Goal: Information Seeking & Learning: Find specific fact

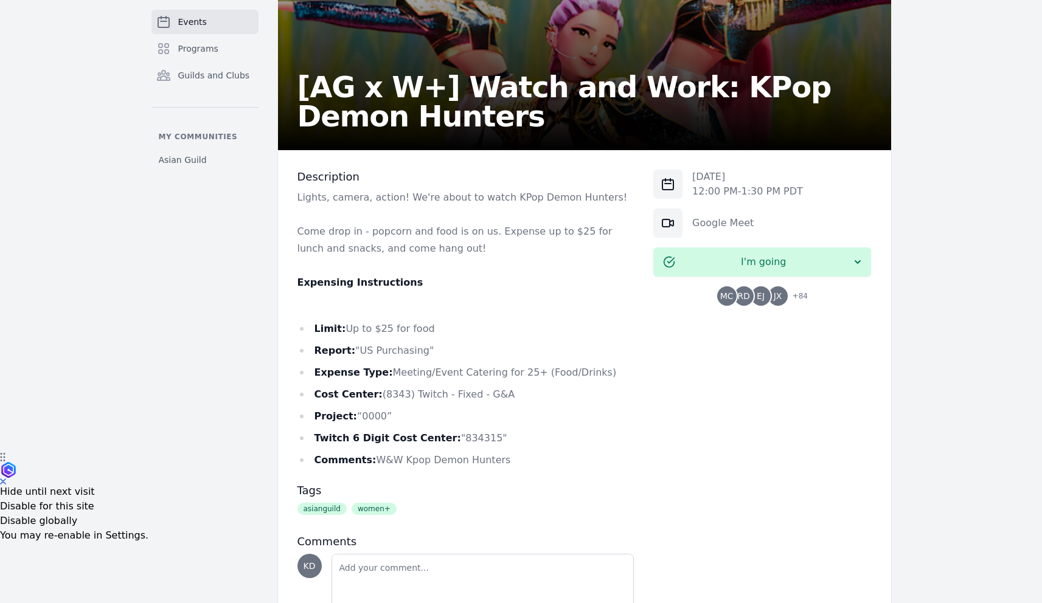
scroll to position [152, 0]
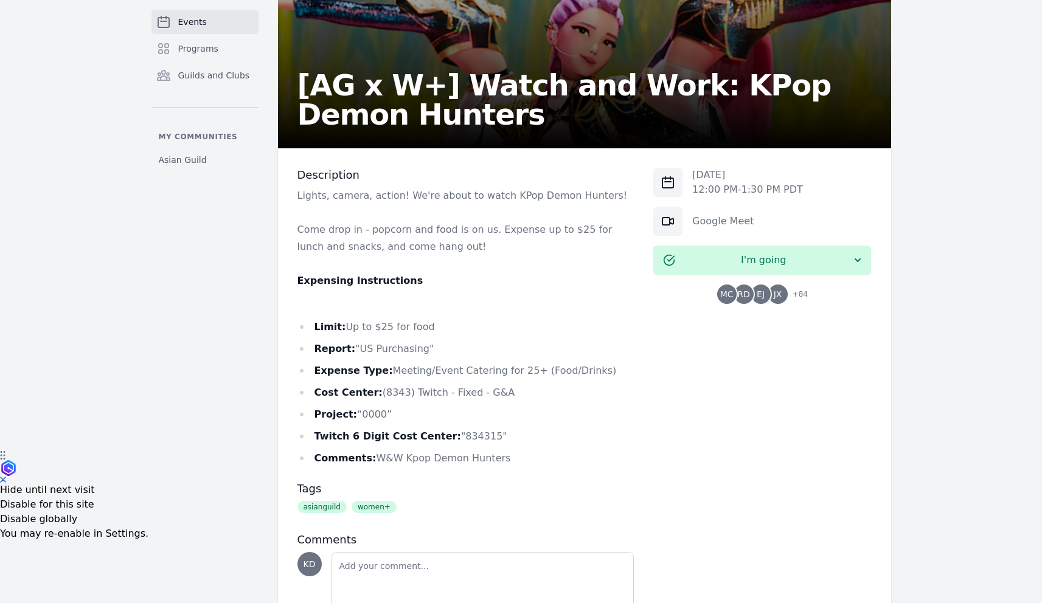
click at [419, 349] on li "Report: "US Purchasing"" at bounding box center [465, 349] width 337 height 17
drag, startPoint x: 422, startPoint y: 352, endPoint x: 358, endPoint y: 350, distance: 63.9
click at [358, 350] on li "Report: "US Purchasing"" at bounding box center [465, 349] width 337 height 17
copy li "US Purchasing"
click at [561, 354] on li "Report: "US Purchasing"" at bounding box center [465, 349] width 337 height 17
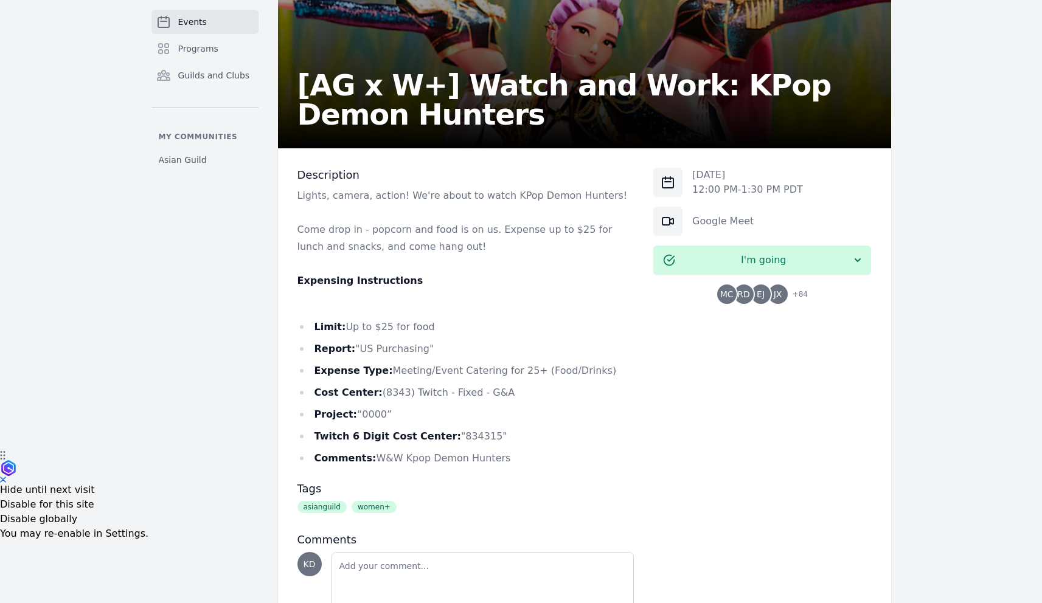
click at [518, 381] on ul "Limit: Up to $25 for food Report: "US Purchasing" Expense Type: Meeting/Event C…" at bounding box center [465, 393] width 337 height 148
drag, startPoint x: 609, startPoint y: 373, endPoint x: 387, endPoint y: 372, distance: 222.0
click at [387, 372] on li "Expense Type: Meeting/Event Catering for 25+ (Food/Drinks)" at bounding box center [465, 371] width 337 height 17
copy li "Meeting/Event Catering for 25+ (Food/Drinks)"
drag, startPoint x: 521, startPoint y: 389, endPoint x: 422, endPoint y: 395, distance: 99.3
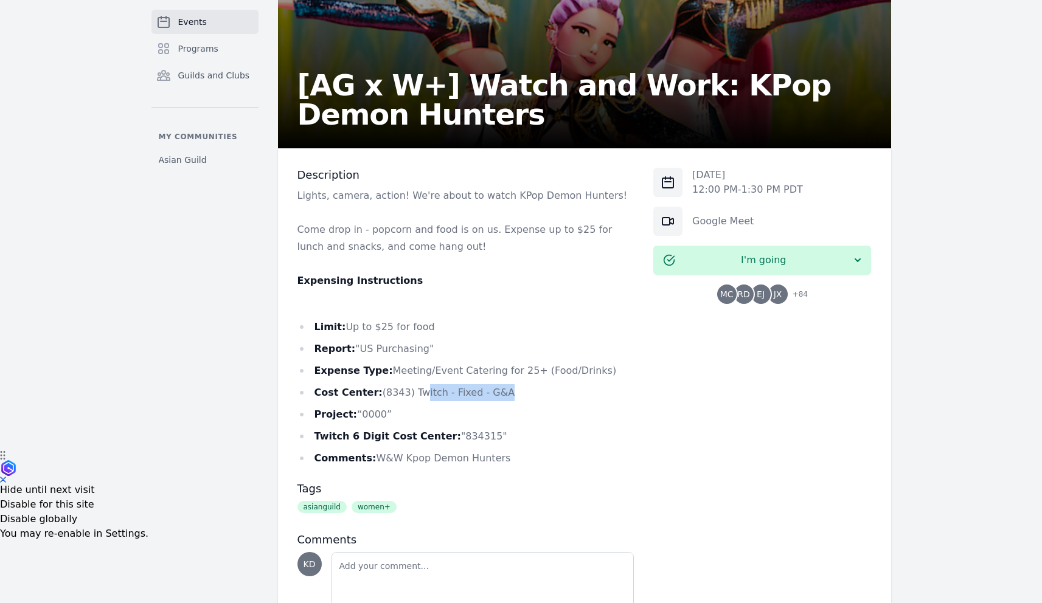
click at [422, 395] on li "Cost Center: (8343) Twitch - Fixed - G&A" at bounding box center [465, 392] width 337 height 17
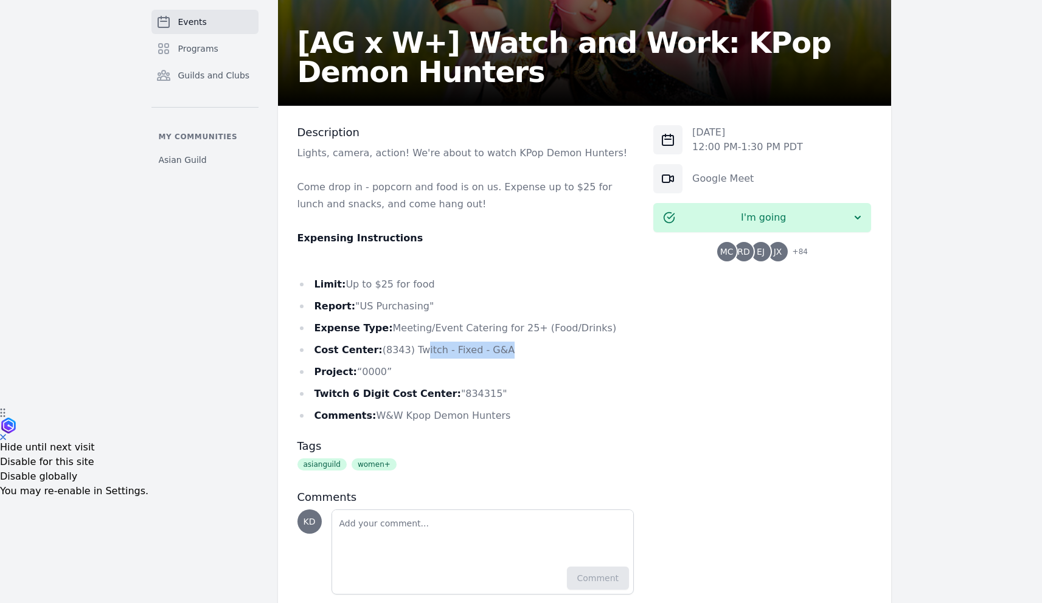
scroll to position [209, 0]
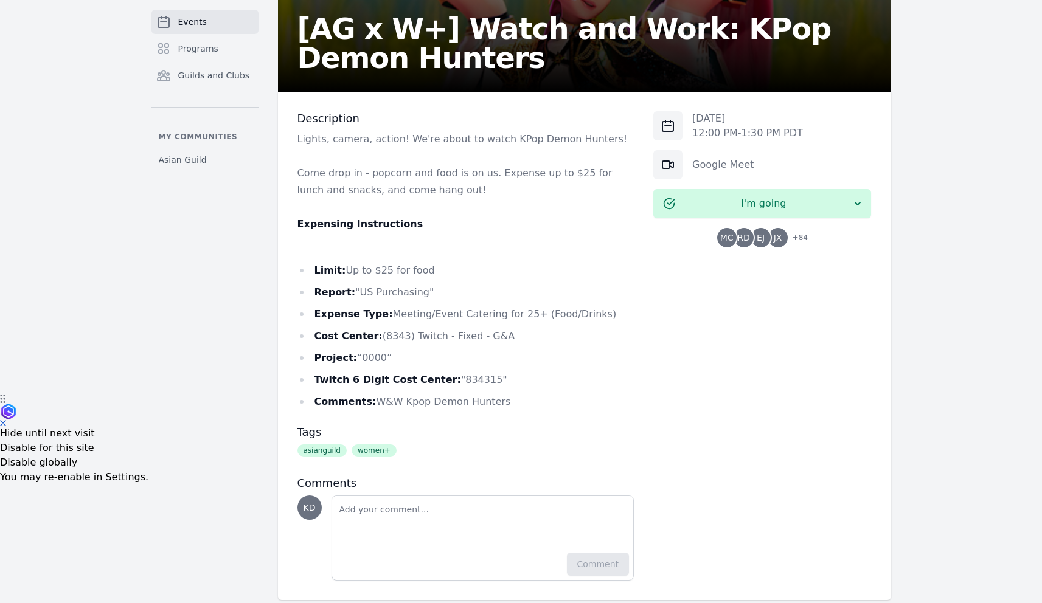
click at [513, 310] on li "Expense Type: Meeting/Event Catering for 25+ (Food/Drinks)" at bounding box center [465, 314] width 337 height 17
click at [514, 342] on li "Cost Center: (8343) Twitch - Fixed - G&A" at bounding box center [465, 336] width 337 height 17
click at [385, 296] on li "Report: "US Purchasing"" at bounding box center [465, 292] width 337 height 17
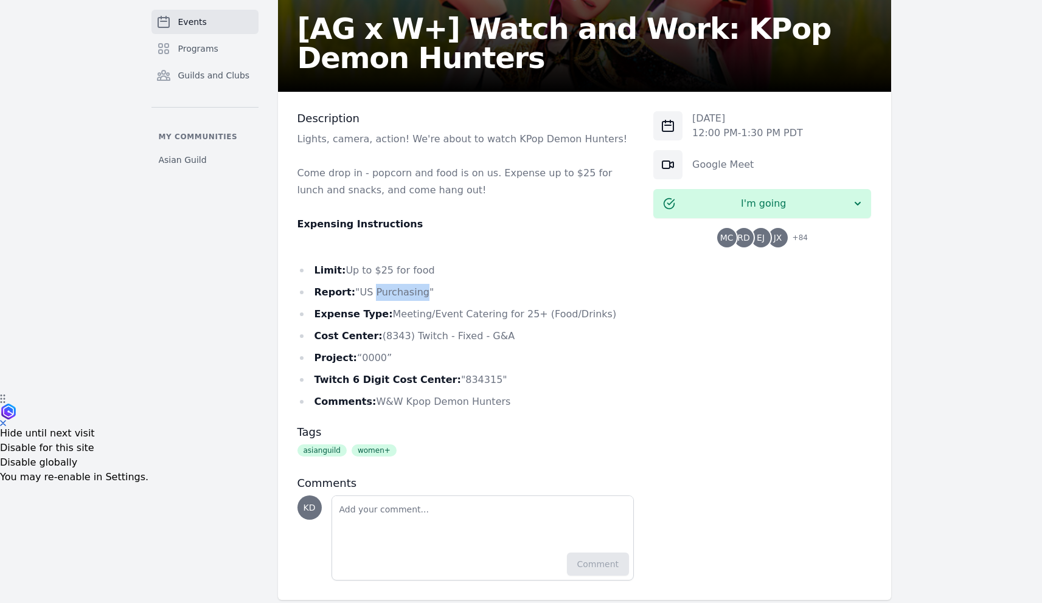
click at [385, 296] on li "Report: "US Purchasing"" at bounding box center [465, 292] width 337 height 17
drag, startPoint x: 385, startPoint y: 314, endPoint x: 596, endPoint y: 319, distance: 211.1
click at [596, 319] on li "Expense Type: Meeting/Event Catering for 25+ (Food/Drinks)" at bounding box center [465, 314] width 337 height 17
copy li "Meeting/Event Catering for 25+ (Food/Drinks)"
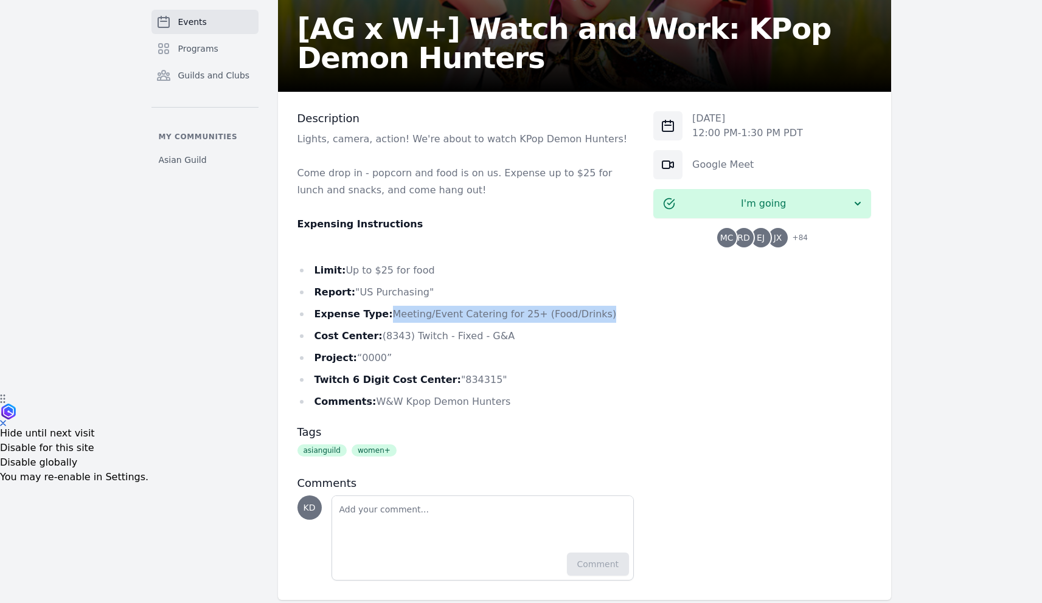
click at [502, 317] on li "Expense Type: Meeting/Event Catering for 25+ (Food/Drinks)" at bounding box center [465, 314] width 337 height 17
drag, startPoint x: 510, startPoint y: 333, endPoint x: 375, endPoint y: 336, distance: 135.0
click at [375, 336] on li "Cost Center: (8343) Twitch - Fixed - G&A" at bounding box center [465, 336] width 337 height 17
copy li "(8343) Twitch - Fixed - G&A"
click at [498, 385] on li "Twitch 6 Digit Cost Center: "834315"" at bounding box center [465, 380] width 337 height 17
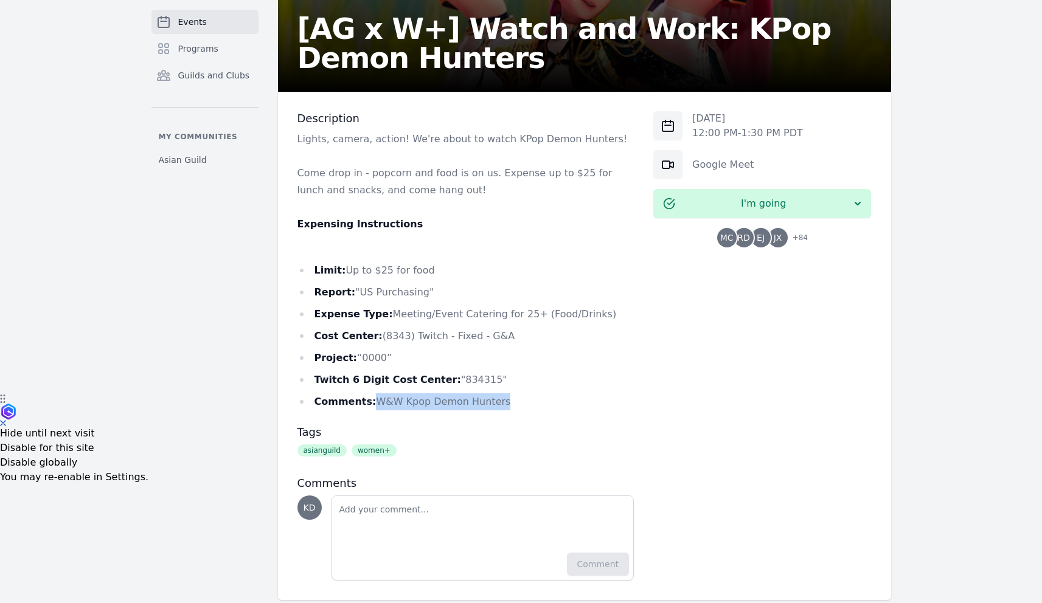
drag, startPoint x: 496, startPoint y: 401, endPoint x: 374, endPoint y: 398, distance: 122.3
click at [372, 398] on li "Comments: W&W Kpop Demon Hunters" at bounding box center [465, 402] width 337 height 17
copy li "W&W Kpop Demon Hunters"
drag, startPoint x: 616, startPoint y: 318, endPoint x: 384, endPoint y: 311, distance: 231.9
click at [384, 311] on li "Expense Type: Meeting/Event Catering for 25+ (Food/Drinks)" at bounding box center [465, 314] width 337 height 17
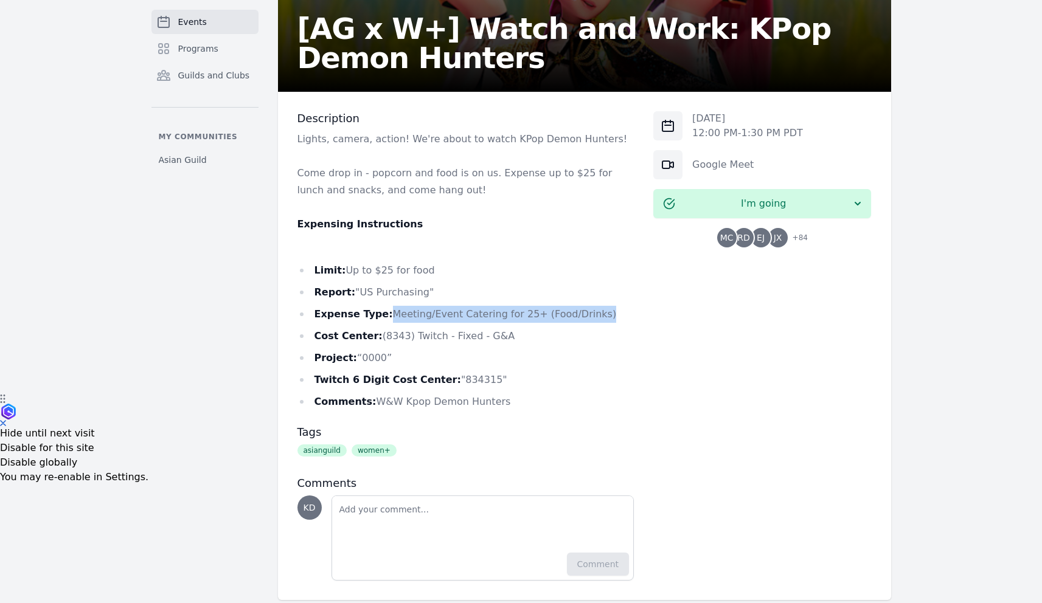
copy li "Meeting/Event Catering for 25+ (Food/Drinks)"
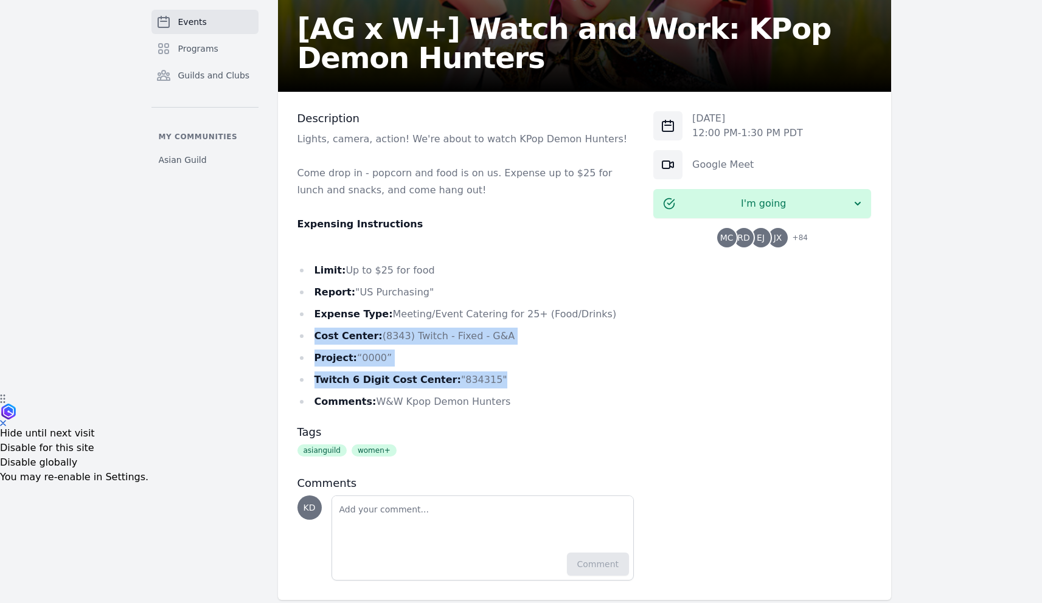
drag, startPoint x: 502, startPoint y: 380, endPoint x: 314, endPoint y: 332, distance: 194.6
click at [314, 332] on ul "Limit: Up to $25 for food Report: "US Purchasing" Expense Type: Meeting/Event C…" at bounding box center [465, 336] width 337 height 148
copy ul "Cost Center: (8343) Twitch - Fixed - G&A Project: “0000” Twitch 6 Digit Cost Ce…"
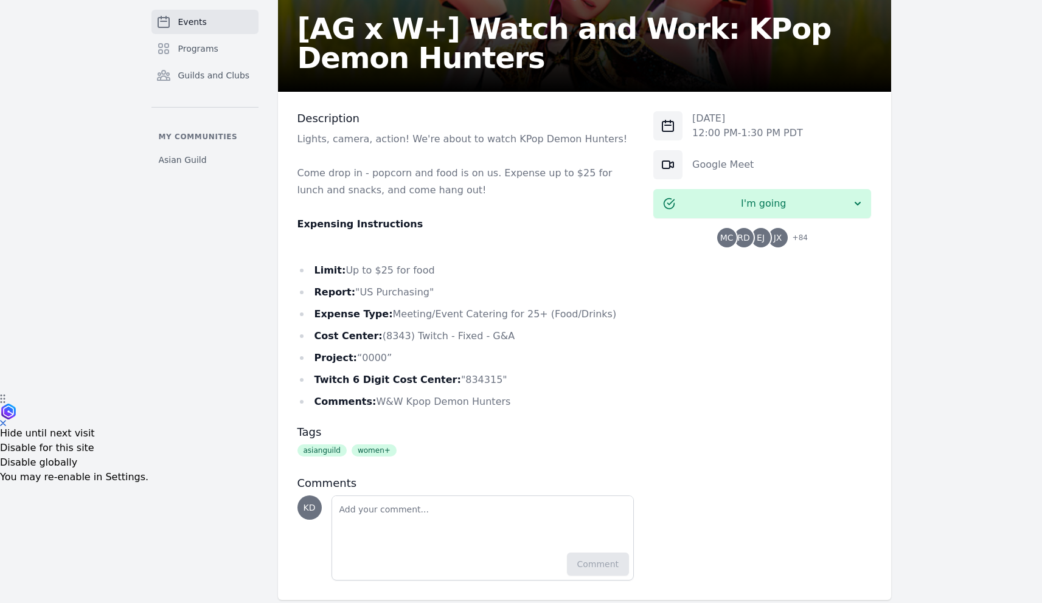
click at [475, 378] on li "Twitch 6 Digit Cost Center: "834315"" at bounding box center [465, 380] width 337 height 17
copy li "834315"
drag, startPoint x: 521, startPoint y: 410, endPoint x: 370, endPoint y: 404, distance: 150.4
click at [370, 404] on div "Description Lights, camera, action! We're about to watch KPop Demon Hunters! Co…" at bounding box center [465, 346] width 337 height 470
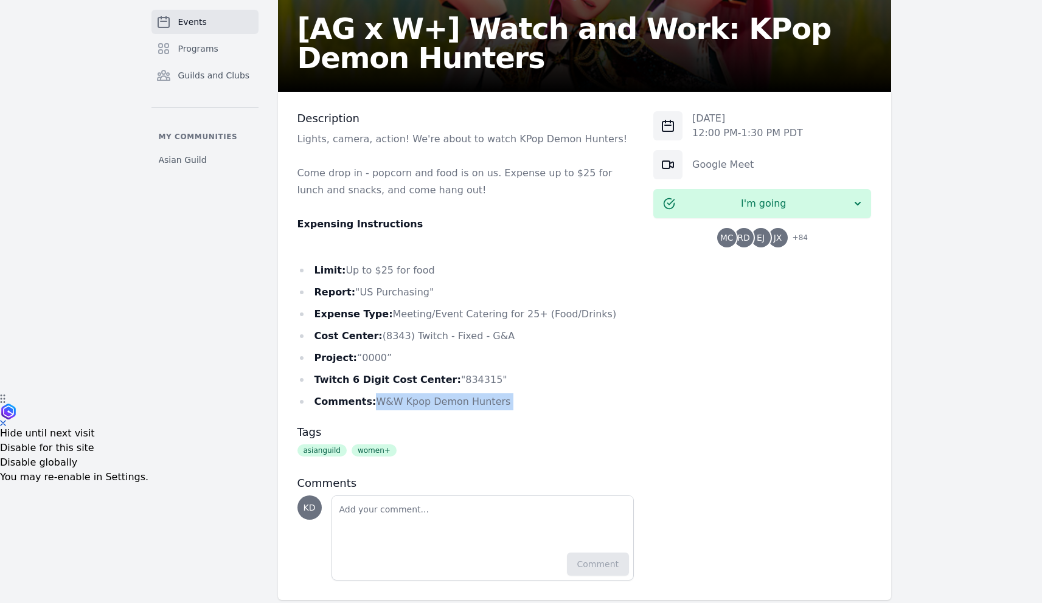
copy div "W&W Kpop Demon Hunters"
